Goal: Task Accomplishment & Management: Manage account settings

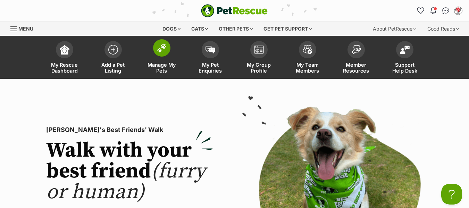
click at [158, 67] on span "Manage My Pets" at bounding box center [161, 68] width 31 height 12
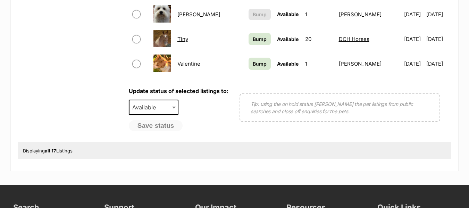
scroll to position [521, 0]
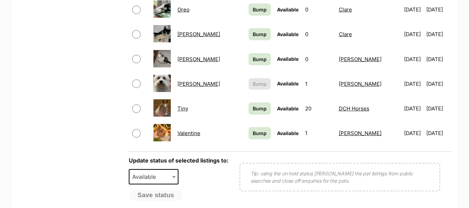
click at [191, 85] on link "Tiffany" at bounding box center [198, 84] width 43 height 7
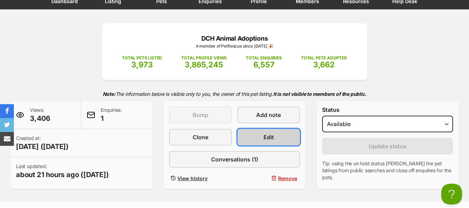
click at [270, 136] on span "Edit" at bounding box center [268, 137] width 10 height 8
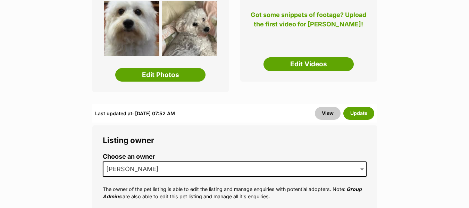
scroll to position [208, 0]
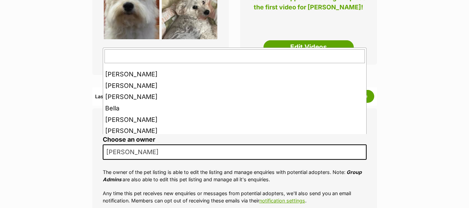
click at [178, 144] on span "Fiona" at bounding box center [235, 151] width 264 height 15
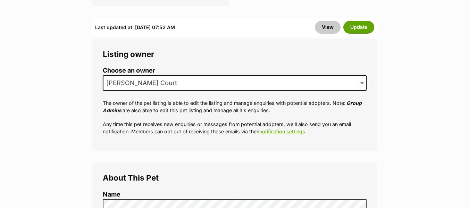
scroll to position [278, 0]
click at [365, 20] on button "Update" at bounding box center [358, 26] width 31 height 12
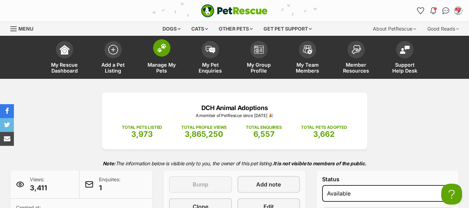
click at [158, 64] on span "Manage My Pets" at bounding box center [161, 68] width 31 height 12
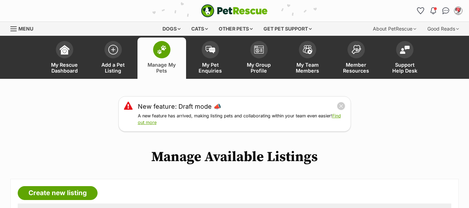
click at [11, 28] on span "Menu" at bounding box center [13, 28] width 6 height 1
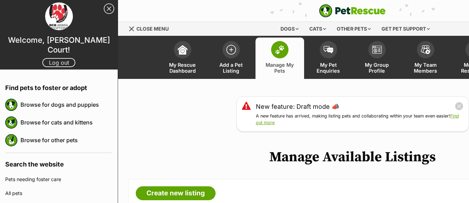
click at [49, 58] on link "Log out" at bounding box center [58, 62] width 33 height 9
